Goal: Contribute content: Contribute content

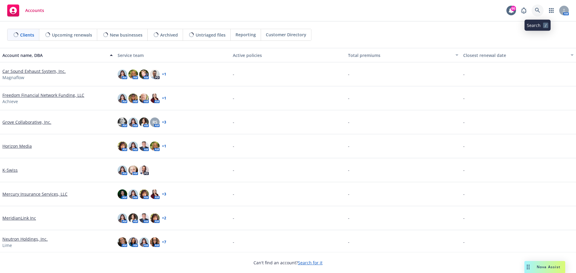
click at [537, 13] on icon at bounding box center [537, 10] width 5 height 5
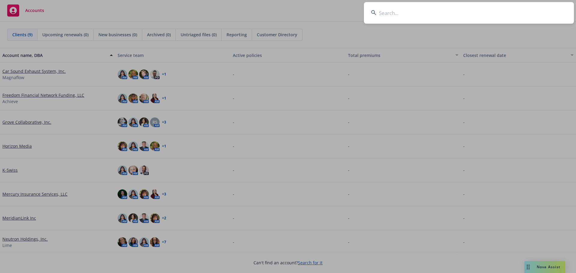
click at [378, 12] on input at bounding box center [469, 13] width 210 height 22
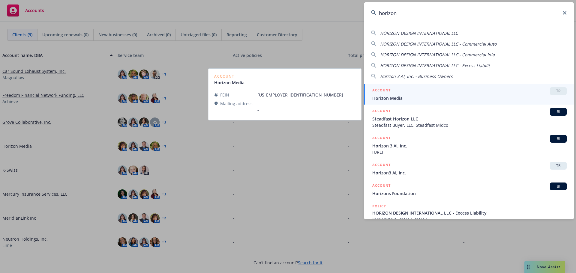
type input "horizon"
click at [386, 90] on h5 "ACCOUNT" at bounding box center [381, 90] width 18 height 7
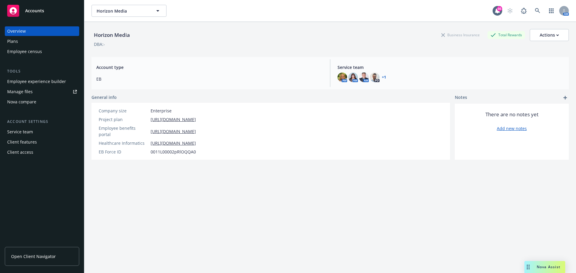
click at [19, 92] on div "Manage files" at bounding box center [19, 92] width 25 height 10
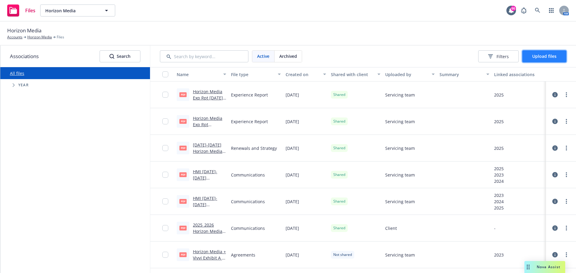
click at [541, 58] on span "Upload files" at bounding box center [544, 56] width 24 height 6
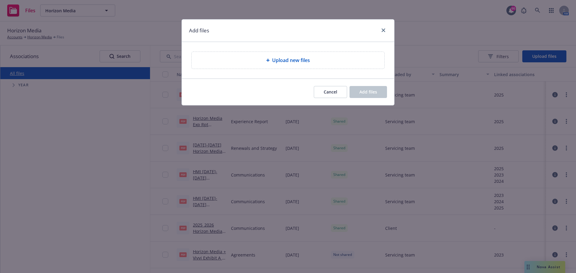
click at [304, 59] on span "Upload new files" at bounding box center [291, 60] width 38 height 7
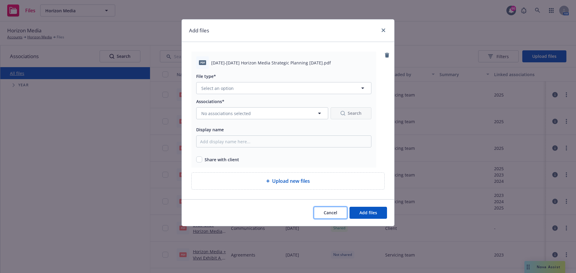
click at [340, 211] on button "Cancel" at bounding box center [330, 213] width 33 height 12
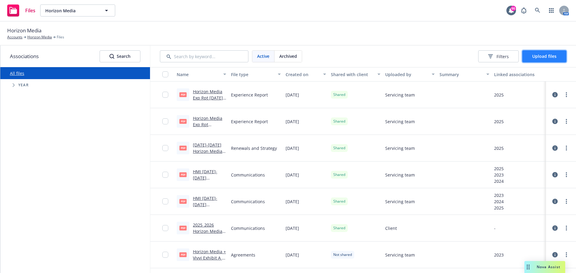
click at [533, 55] on span "Upload files" at bounding box center [544, 56] width 24 height 6
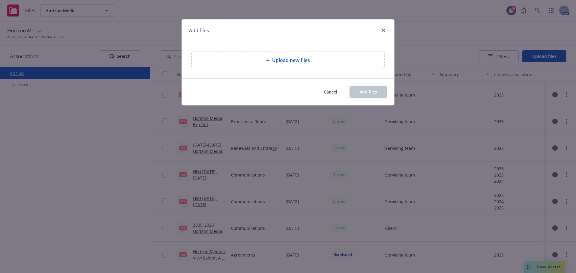
click at [269, 63] on div "Upload new files" at bounding box center [287, 60] width 183 height 7
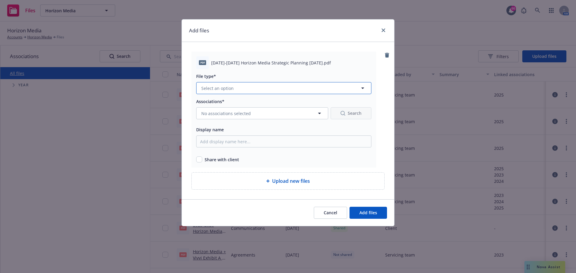
click at [232, 87] on span "Select an option" at bounding box center [217, 88] width 32 height 6
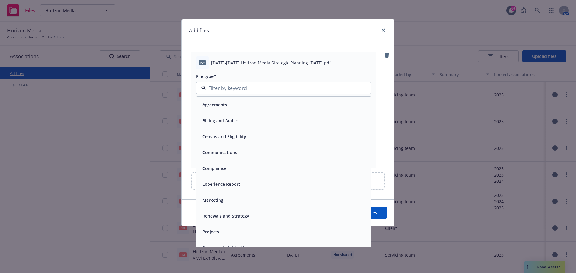
click at [216, 220] on div "Renewals and Strategy" at bounding box center [225, 216] width 50 height 9
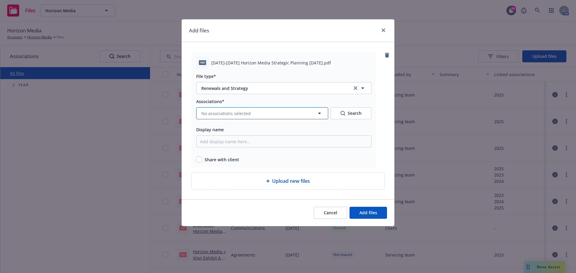
click at [225, 111] on span "No associations selected" at bounding box center [225, 113] width 49 height 6
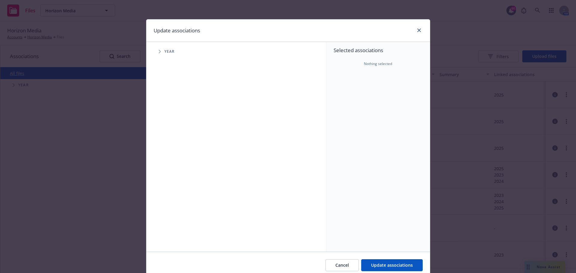
click at [164, 50] on span "Year" at bounding box center [169, 52] width 10 height 4
click at [159, 50] on icon "Tree Example" at bounding box center [160, 52] width 2 height 4
click at [172, 145] on input "Tree Example" at bounding box center [175, 148] width 6 height 6
checkbox input "true"
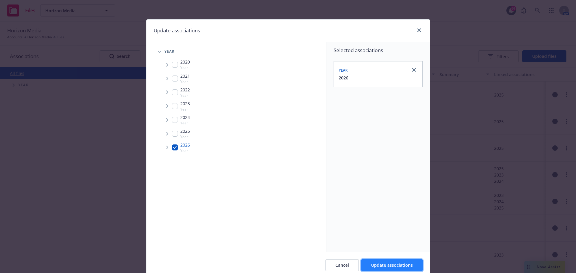
click at [389, 265] on span "Update associations" at bounding box center [392, 265] width 42 height 6
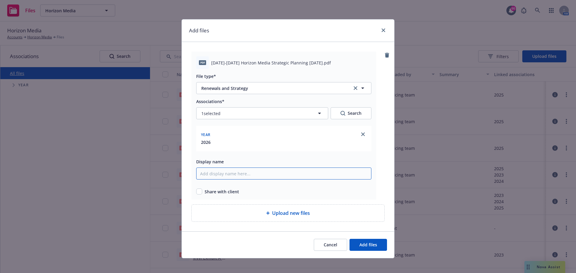
click at [213, 177] on input "Display name" at bounding box center [283, 174] width 175 height 12
type input "2026-2027 Horizon Media Strategic Planning 10-16-2025"
click at [198, 191] on input "checkbox" at bounding box center [199, 192] width 6 height 6
checkbox input "true"
click at [363, 245] on span "Add files" at bounding box center [368, 245] width 18 height 6
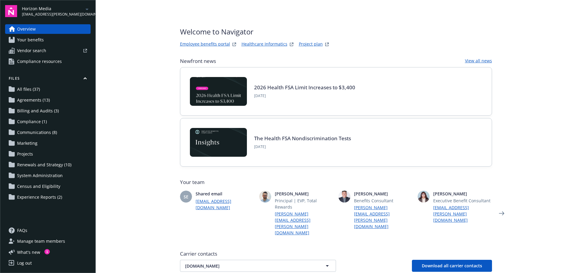
click at [29, 87] on span "All files (37)" at bounding box center [28, 90] width 23 height 10
